Goal: Task Accomplishment & Management: Manage account settings

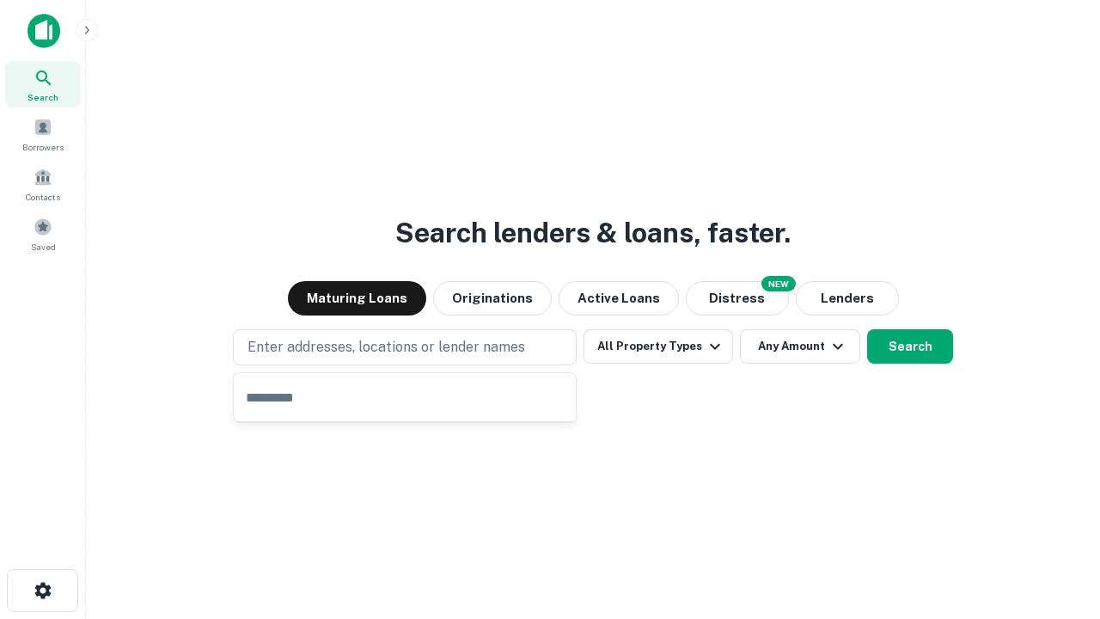
type input "**********"
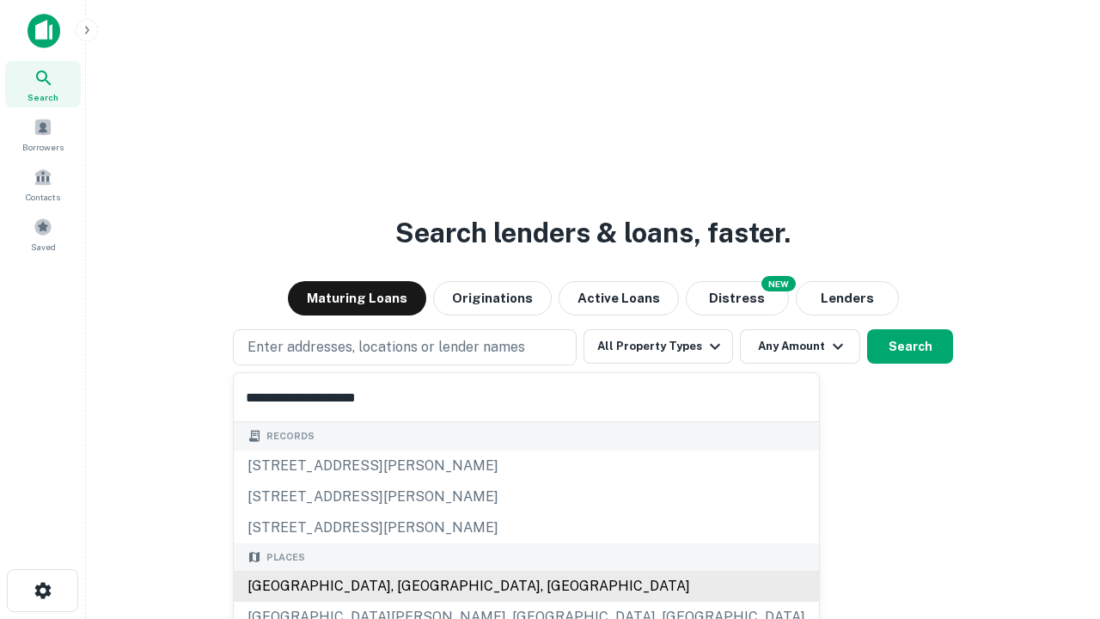
click at [411, 586] on div "[GEOGRAPHIC_DATA], [GEOGRAPHIC_DATA], [GEOGRAPHIC_DATA]" at bounding box center [526, 586] width 585 height 31
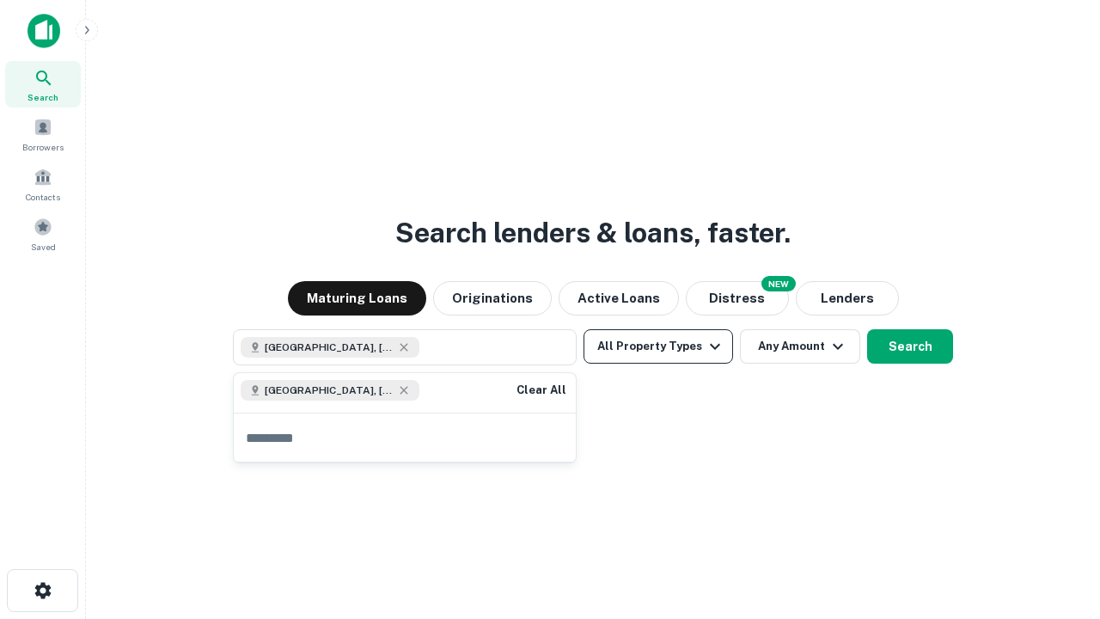
click at [658, 346] on button "All Property Types" at bounding box center [659, 346] width 150 height 34
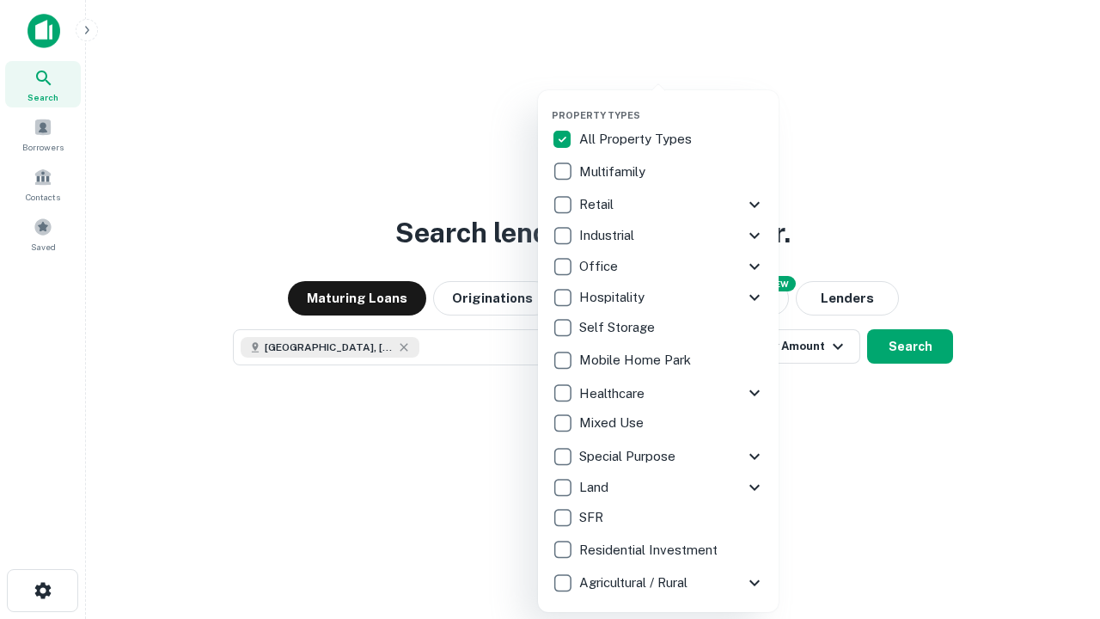
click at [672, 104] on button "button" at bounding box center [672, 104] width 241 height 1
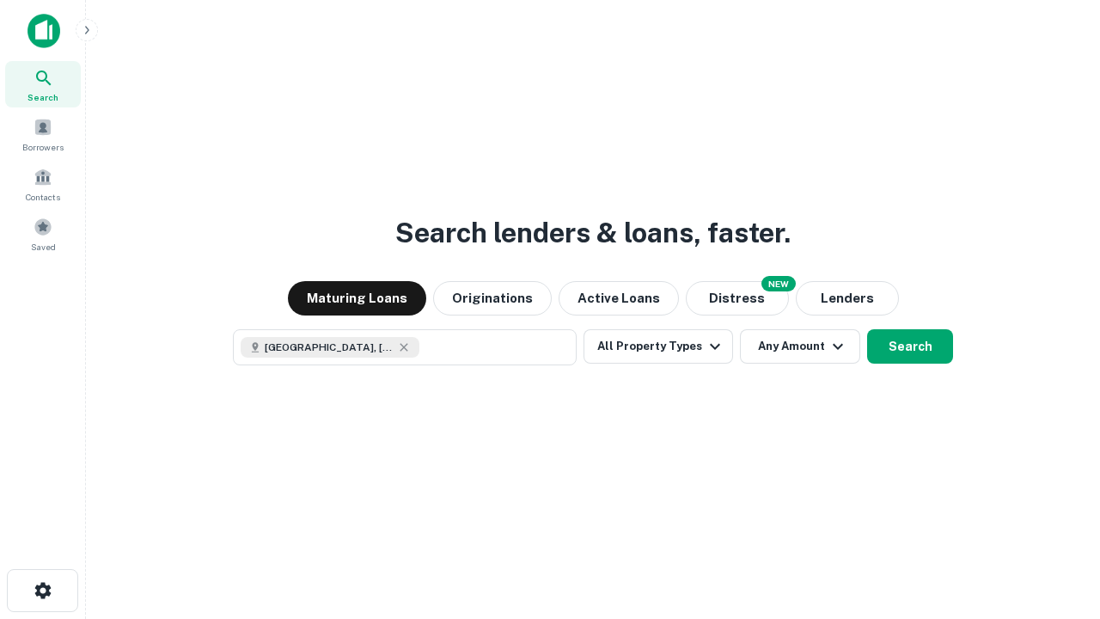
scroll to position [28, 0]
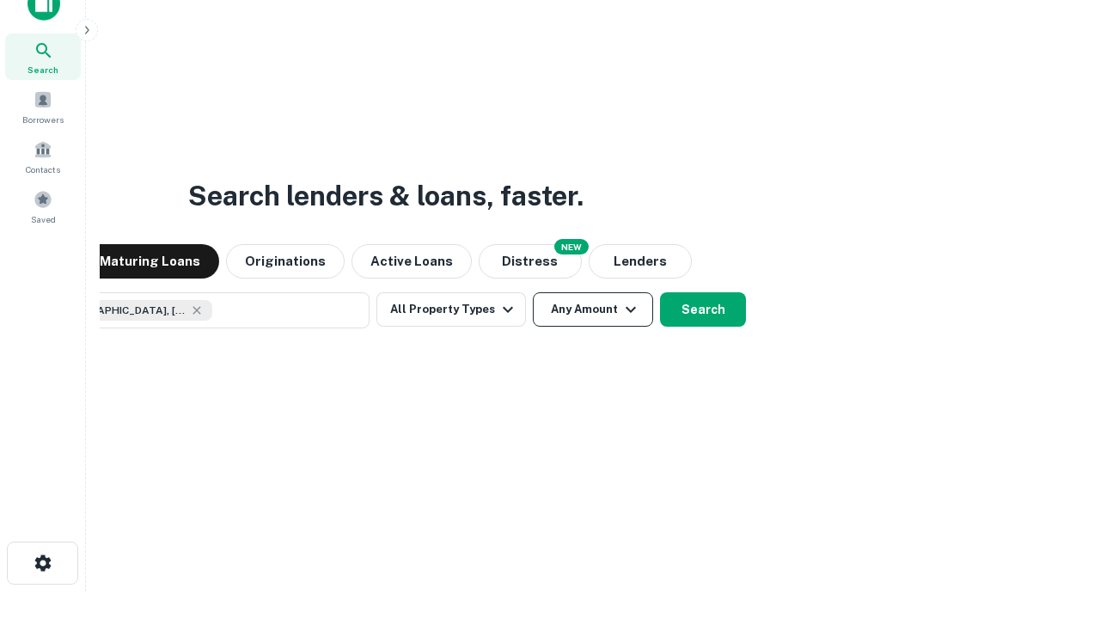
click at [533, 292] on button "Any Amount" at bounding box center [593, 309] width 120 height 34
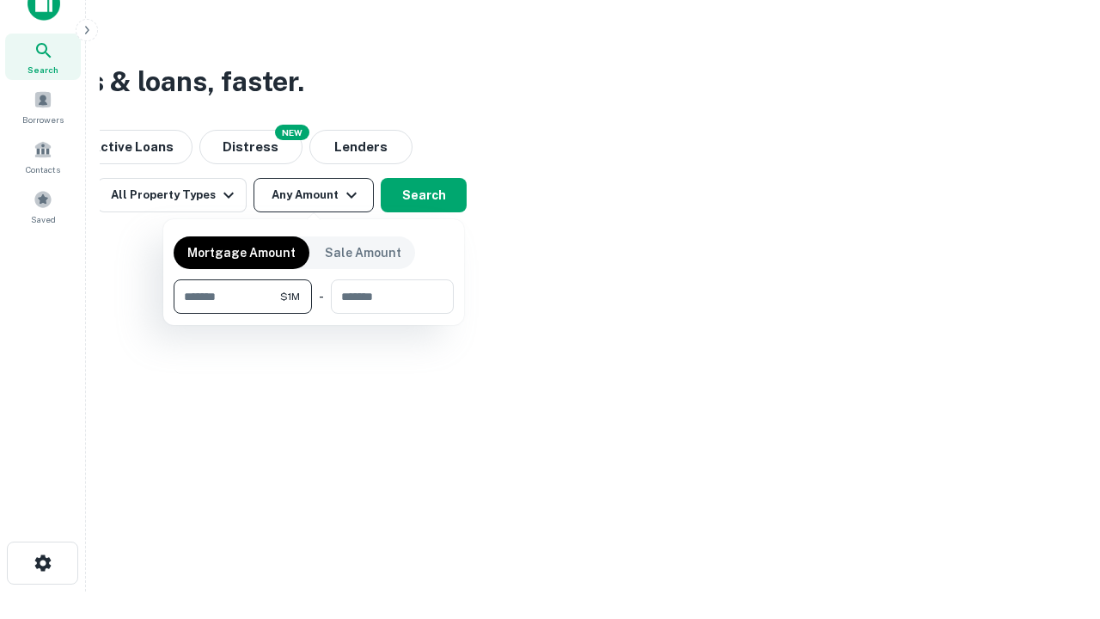
type input "*******"
click at [314, 314] on button "button" at bounding box center [314, 314] width 280 height 1
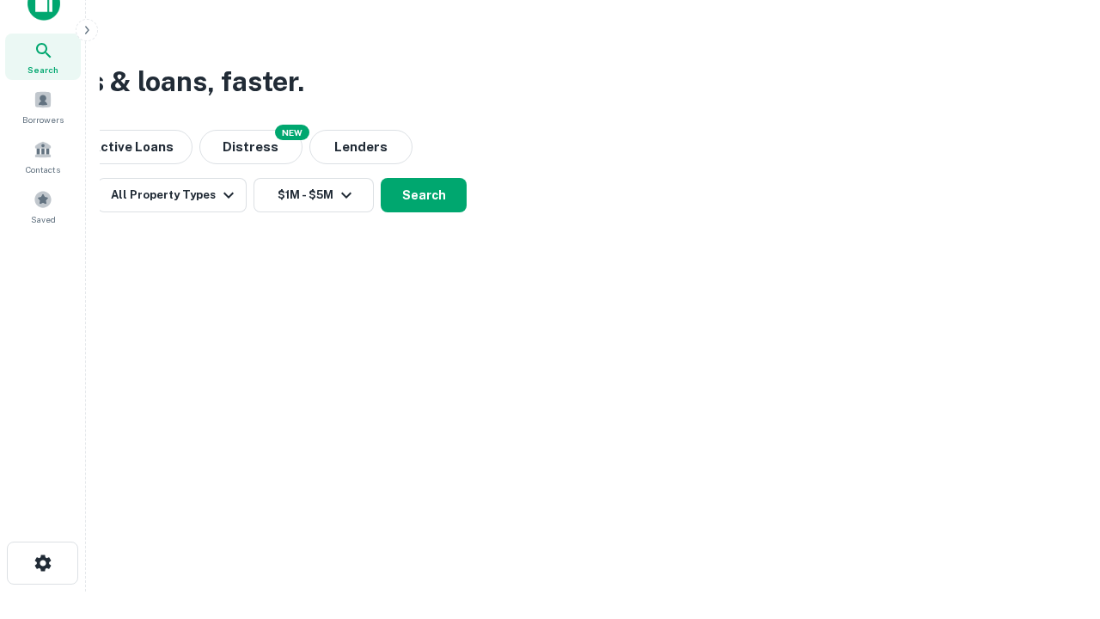
scroll to position [9, 317]
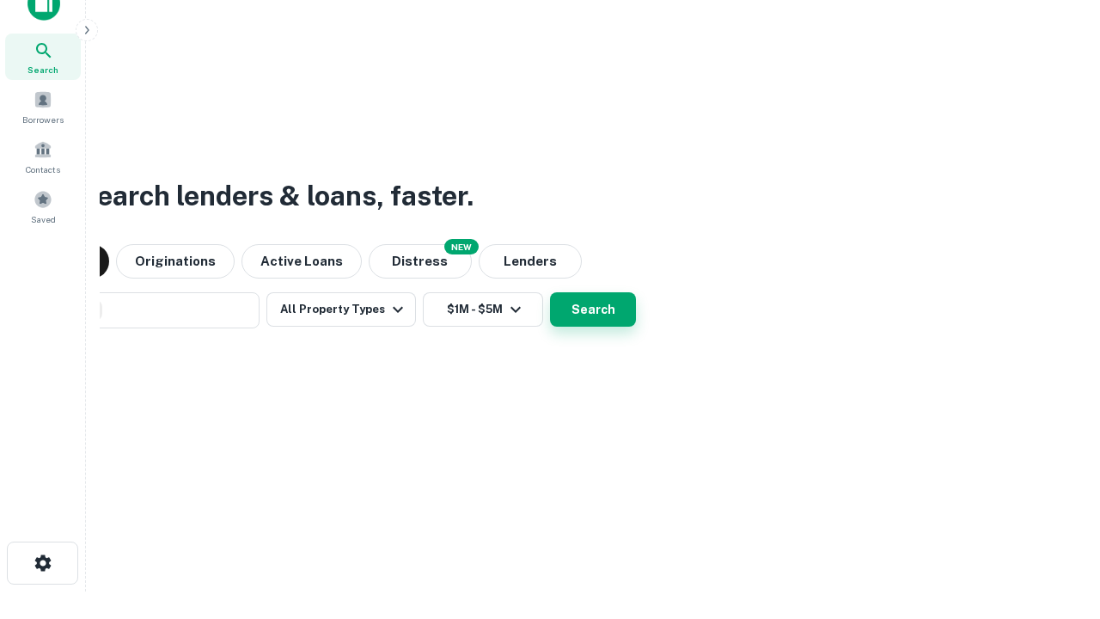
click at [593, 309] on button "Search" at bounding box center [593, 309] width 86 height 34
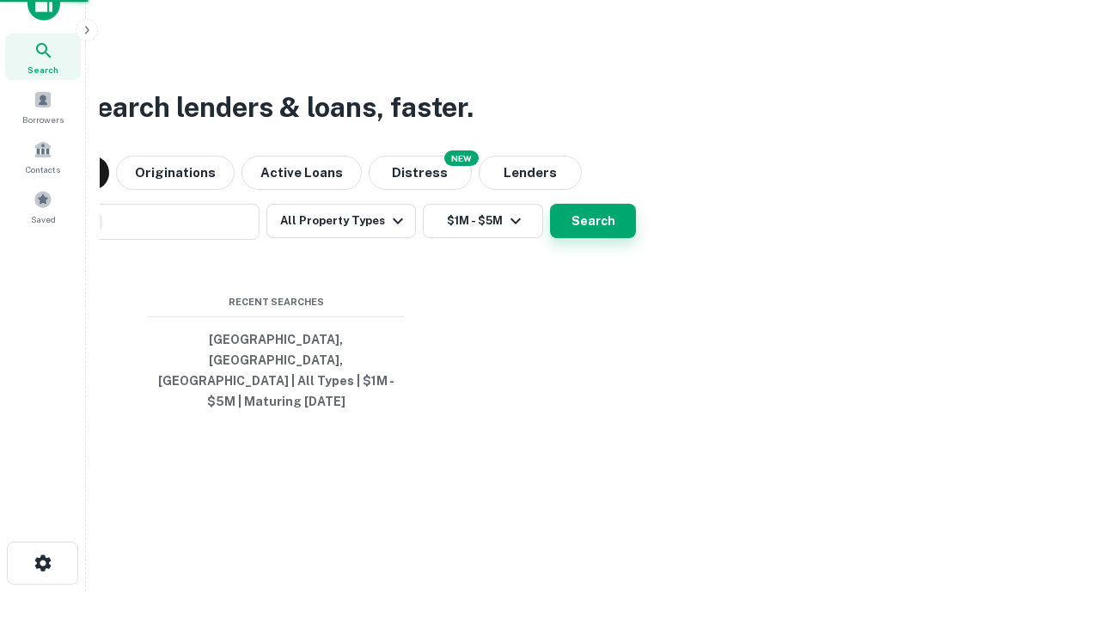
scroll to position [0, 317]
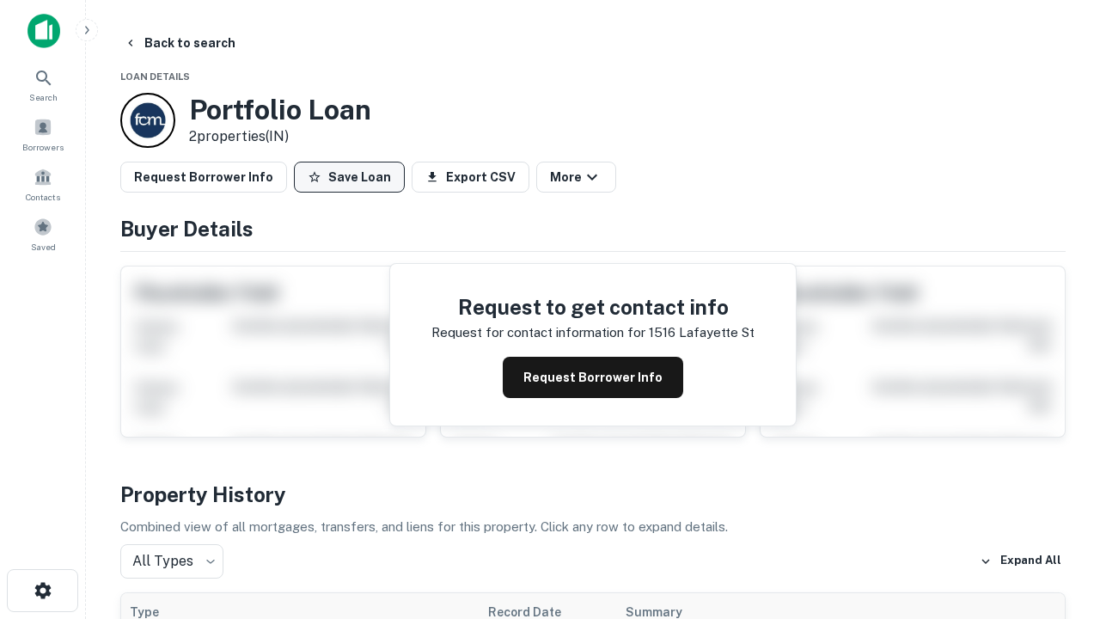
click at [349, 177] on button "Save Loan" at bounding box center [349, 177] width 111 height 31
click at [353, 177] on button "Loan Saved" at bounding box center [353, 177] width 119 height 31
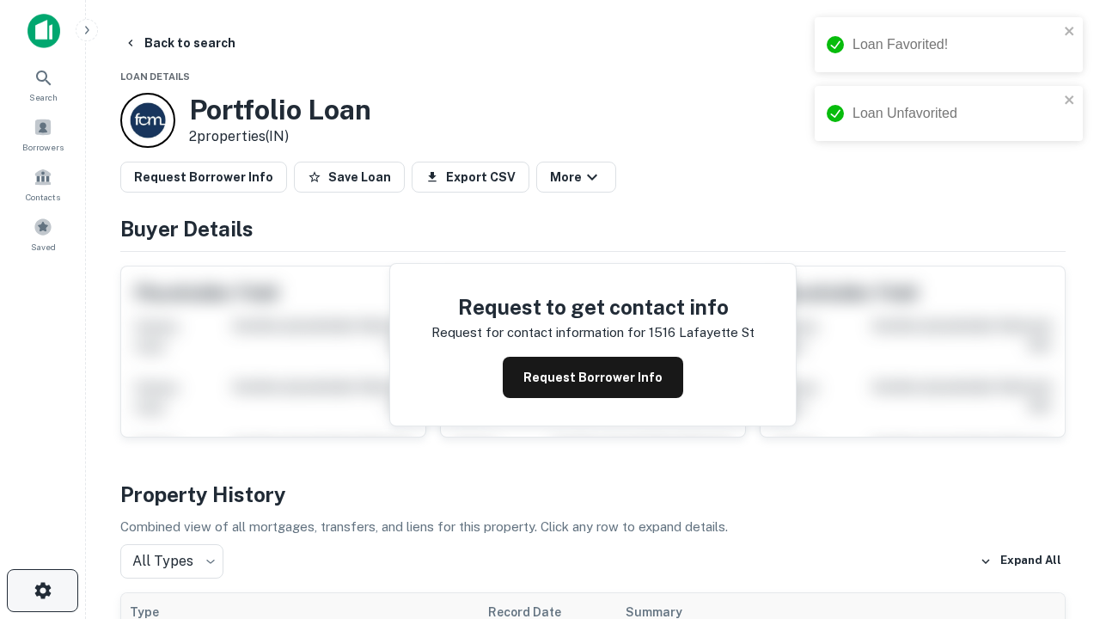
click at [42, 591] on icon "button" at bounding box center [43, 590] width 21 height 21
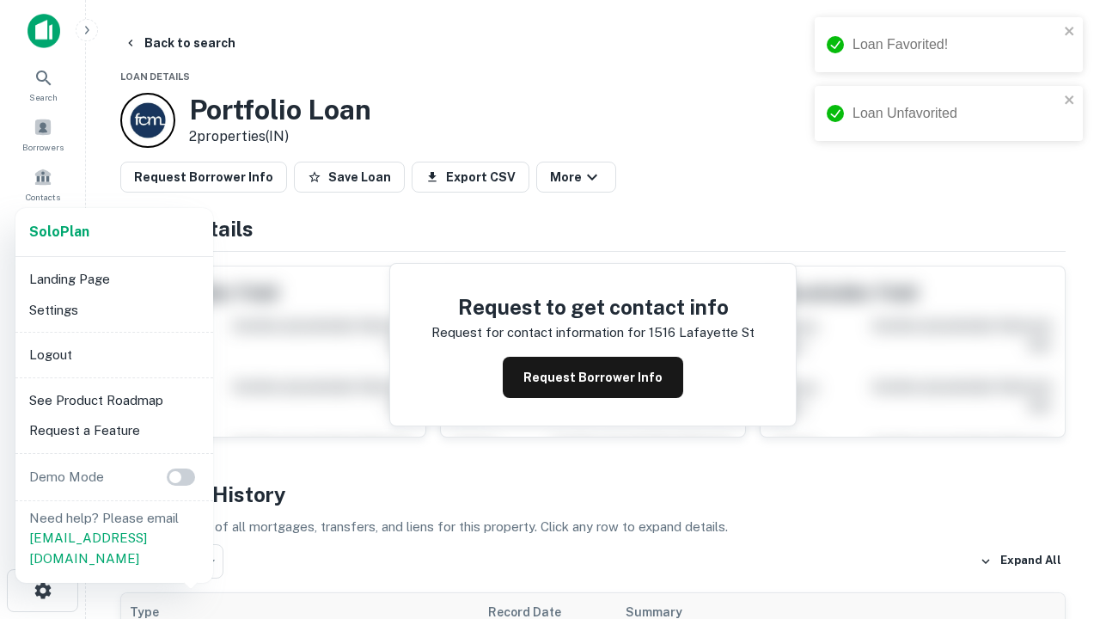
click at [113, 354] on li "Logout" at bounding box center [114, 355] width 184 height 31
